Goal: Task Accomplishment & Management: Manage account settings

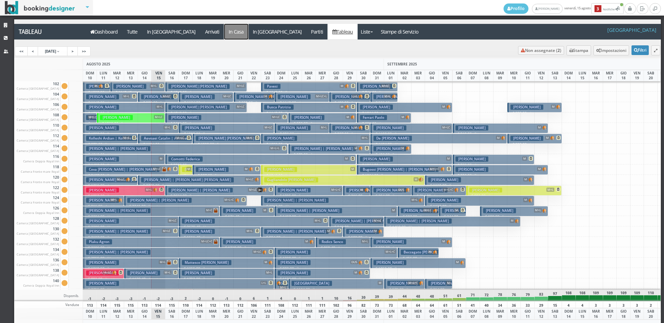
click at [224, 33] on a=pms-instay-reservations"] "In Casa" at bounding box center [236, 32] width 24 height 16
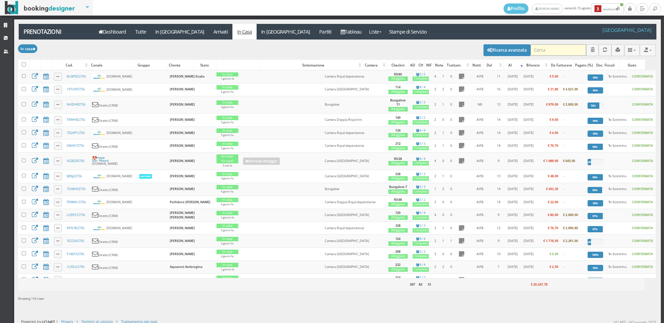
click at [538, 49] on input "search" at bounding box center [558, 49] width 56 height 11
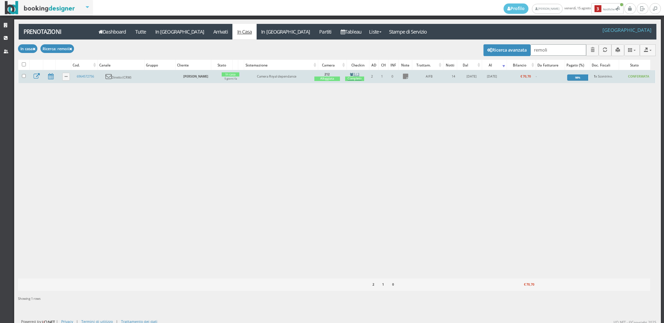
type input "remoli"
click at [355, 78] on div "Completo" at bounding box center [354, 78] width 19 height 4
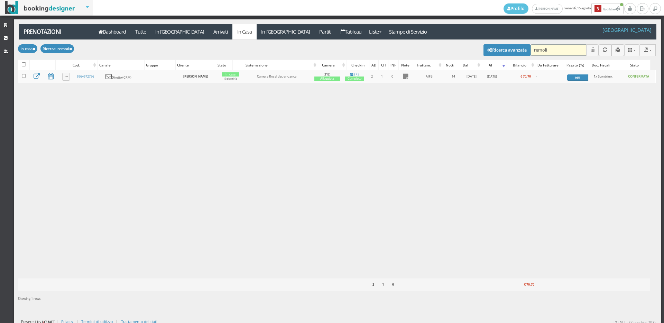
click at [561, 48] on input "remoli" at bounding box center [558, 49] width 56 height 11
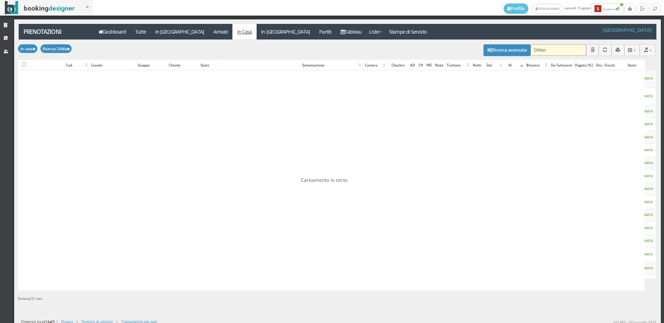
type input "DiMart"
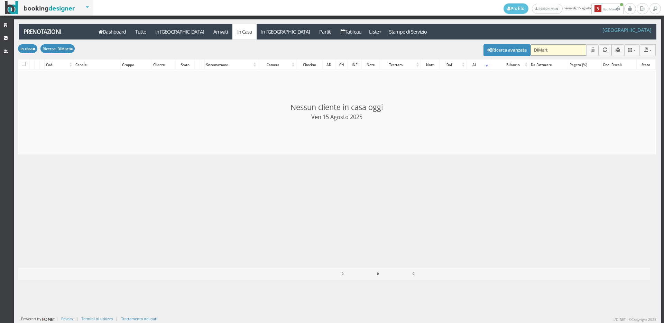
checkbox input "false"
type input "DiMartino"
checkbox input "false"
type input "D"
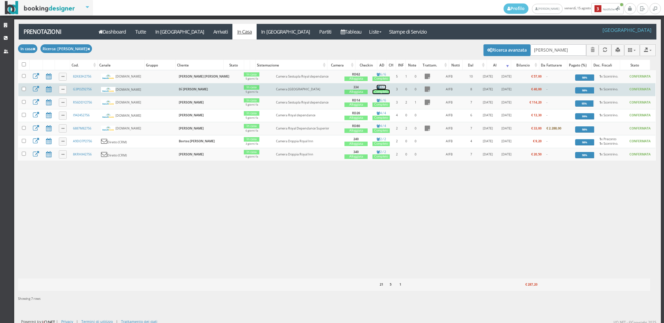
click at [372, 91] on div "Completo" at bounding box center [380, 92] width 17 height 4
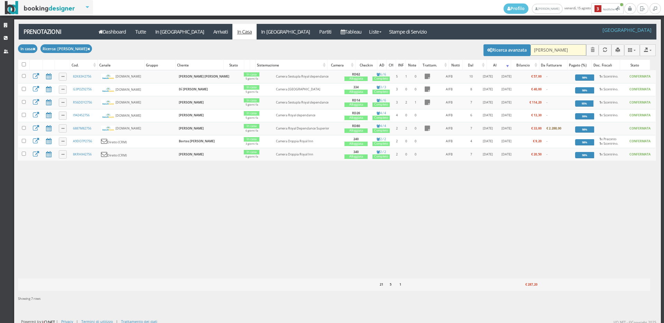
click at [558, 49] on input "anton" at bounding box center [558, 49] width 56 height 11
type input "a"
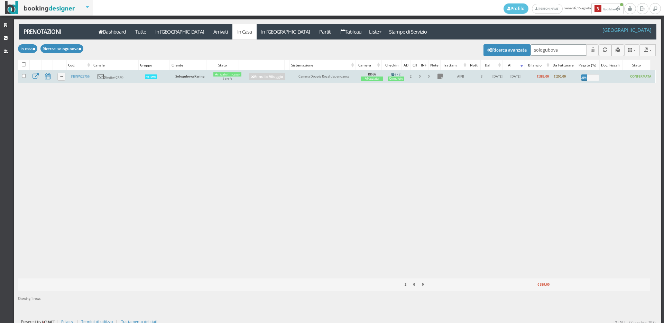
type input "sologubova"
click at [390, 77] on div "Completo" at bounding box center [396, 78] width 16 height 4
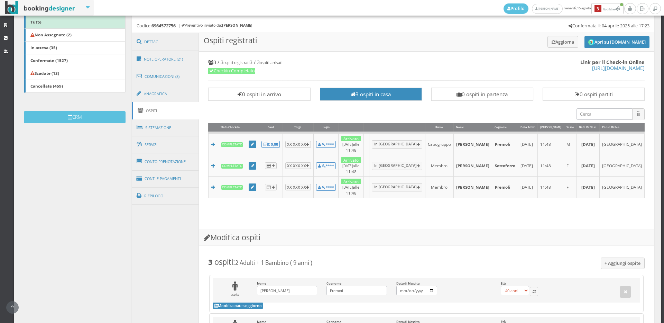
scroll to position [192, 0]
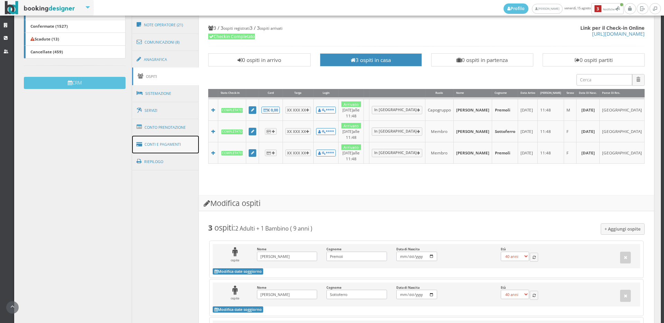
click at [156, 142] on link "Conti e Pagamenti" at bounding box center [165, 145] width 67 height 18
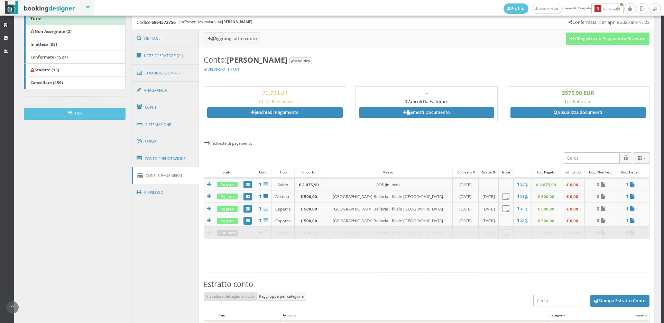
scroll to position [196, 0]
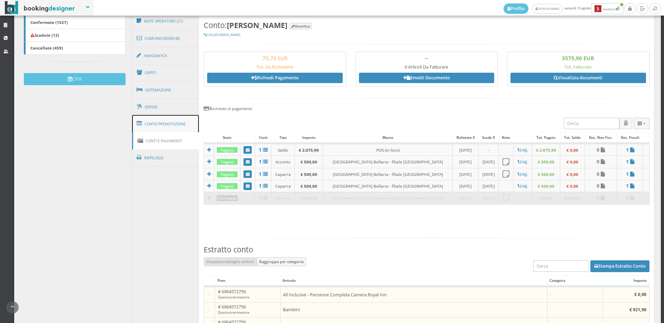
click at [162, 125] on link "Conto Prenotazione" at bounding box center [165, 124] width 67 height 18
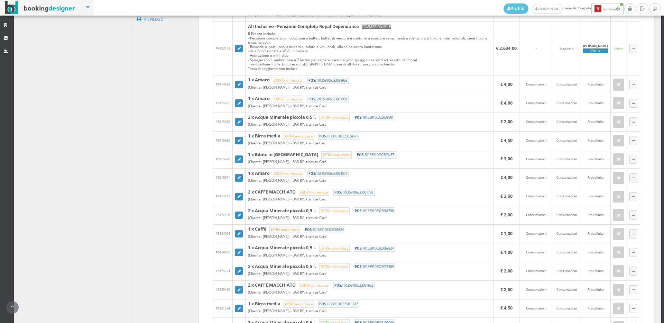
scroll to position [157, 0]
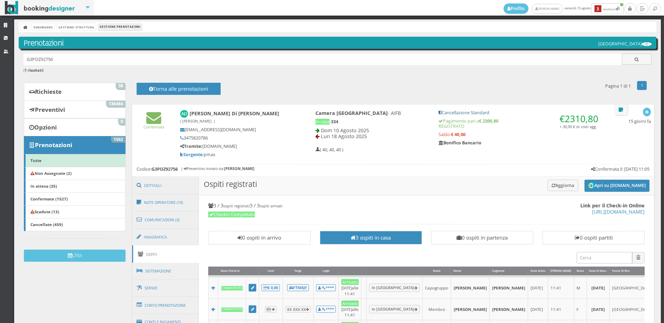
scroll to position [192, 0]
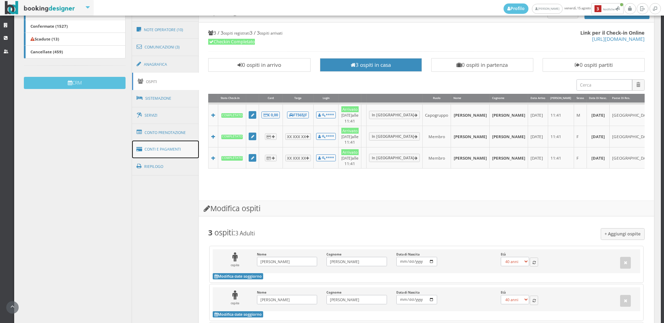
click at [158, 143] on link "Conti e Pagamenti" at bounding box center [165, 149] width 67 height 18
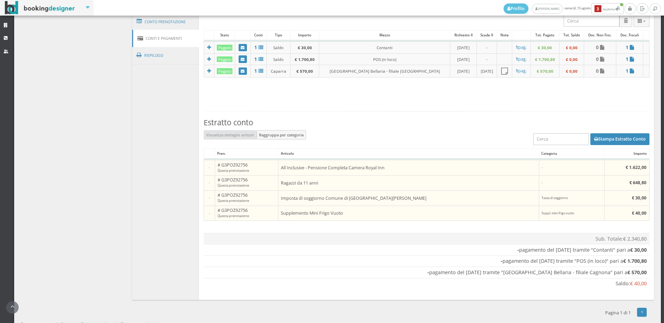
scroll to position [123, 0]
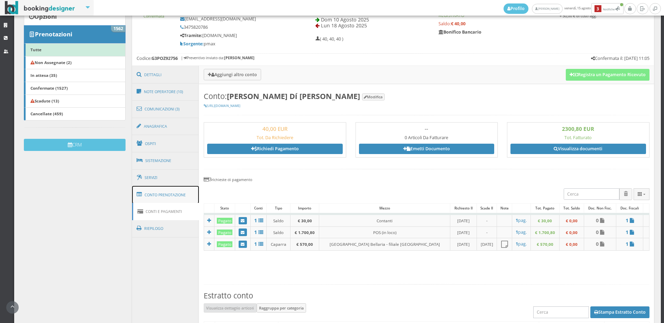
click at [168, 191] on link "Conto Prenotazione" at bounding box center [165, 195] width 67 height 18
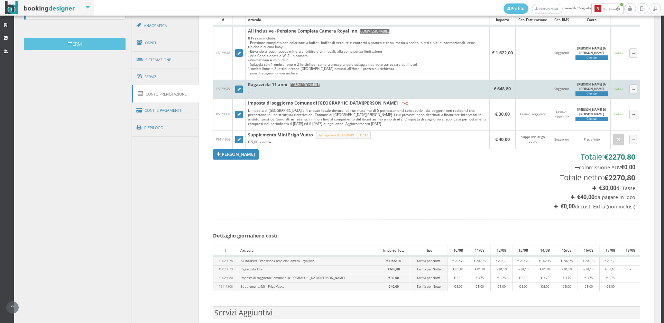
scroll to position [311, 0]
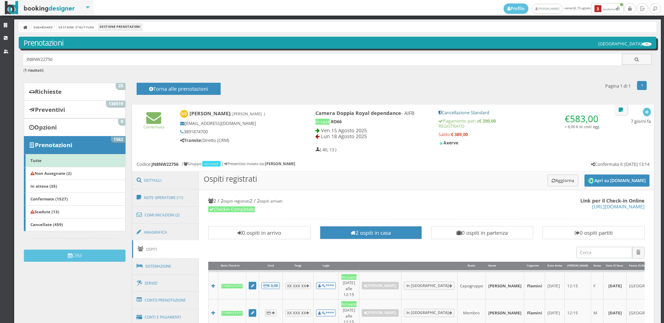
drag, startPoint x: 210, startPoint y: 130, endPoint x: 183, endPoint y: 132, distance: 27.0
click at [183, 132] on h5 "3891874700" at bounding box center [236, 131] width 112 height 5
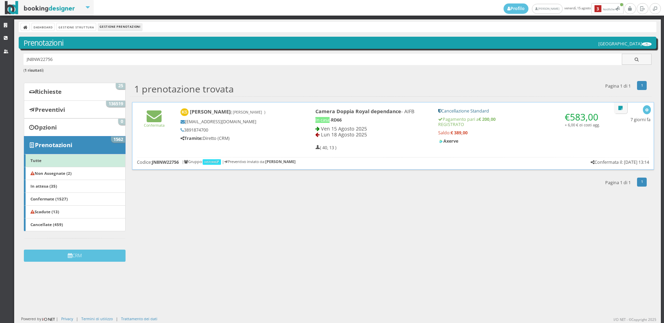
copy h5 "3891874700"
